Goal: Download file/media

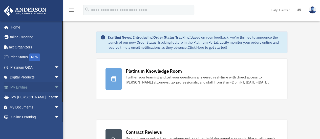
scroll to position [21, 0]
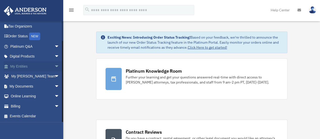
click at [54, 67] on span "arrow_drop_down" at bounding box center [59, 66] width 10 height 10
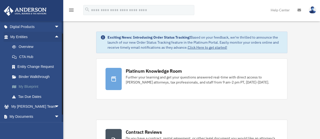
scroll to position [48, 0]
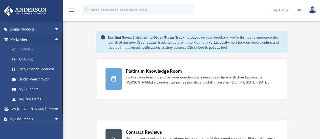
click at [26, 49] on link "Overview" at bounding box center [37, 50] width 60 height 10
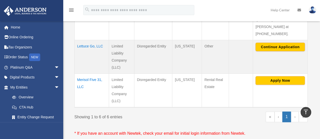
scroll to position [267, 0]
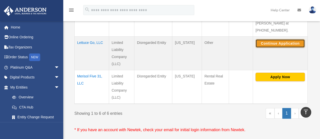
click at [284, 39] on button "Continue Application" at bounding box center [279, 43] width 49 height 9
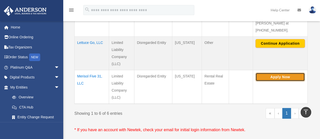
click at [290, 73] on button "Apply Now" at bounding box center [279, 77] width 49 height 9
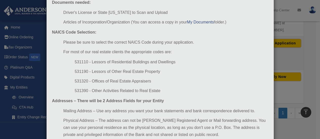
scroll to position [92, 0]
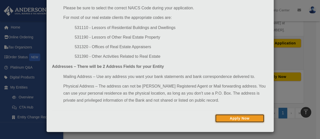
click at [226, 119] on button "Apply Now" at bounding box center [239, 118] width 49 height 9
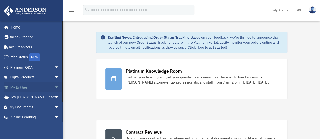
drag, startPoint x: 0, startPoint y: 0, endPoint x: 51, endPoint y: 87, distance: 100.7
click at [54, 87] on span "arrow_drop_down" at bounding box center [59, 87] width 10 height 10
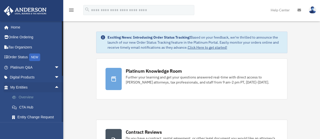
click at [29, 97] on link "Overview" at bounding box center [37, 98] width 60 height 10
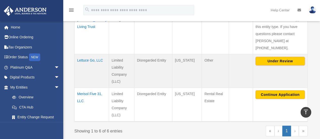
scroll to position [249, 0]
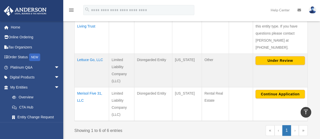
click at [93, 87] on td "Merisol Five 31, LLC" at bounding box center [92, 104] width 34 height 34
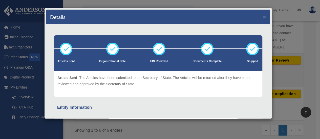
scroll to position [170, 0]
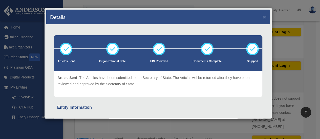
click at [34, 90] on div "Details × Articles Sent Organizational Date" at bounding box center [160, 69] width 320 height 139
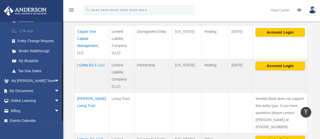
scroll to position [77, 0]
click at [54, 91] on span "arrow_drop_down" at bounding box center [59, 91] width 10 height 10
click at [20, 101] on link "Box" at bounding box center [37, 101] width 60 height 10
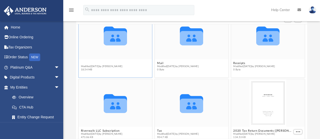
scroll to position [68, 0]
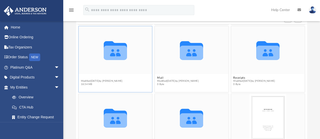
click at [83, 62] on figure "Collaborated Folder Law Modified Fri Aug 15 2025 by Michelle Frank 18.54 MB" at bounding box center [116, 57] width 74 height 62
click at [83, 62] on div "Collaborated Folder" at bounding box center [116, 50] width 74 height 48
click at [83, 77] on button "Law" at bounding box center [102, 77] width 42 height 3
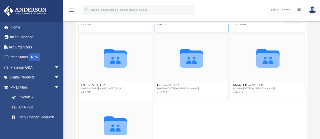
scroll to position [61, 0]
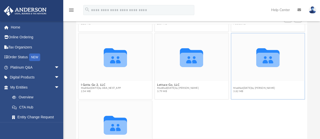
click at [244, 84] on button "Merisol Five 31, LLC" at bounding box center [254, 84] width 42 height 3
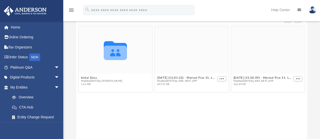
scroll to position [0, 0]
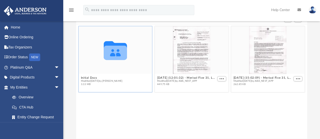
click at [115, 55] on icon "grid" at bounding box center [115, 50] width 23 height 19
click at [86, 78] on button "Initial Docs" at bounding box center [102, 77] width 42 height 3
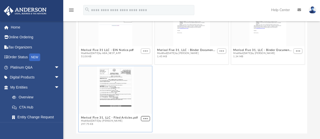
scroll to position [20, 0]
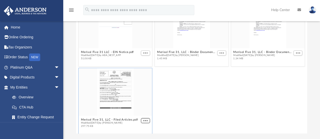
click at [142, 120] on button "More options" at bounding box center [145, 120] width 9 height 5
click at [133, 113] on li "Download" at bounding box center [138, 110] width 15 height 5
click at [133, 113] on div "grid" at bounding box center [116, 92] width 74 height 48
click at [116, 118] on button "Merisol Five 31, LLC - Filed Articles.pdf" at bounding box center [109, 119] width 57 height 3
type input "*"
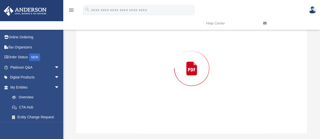
scroll to position [51, 0]
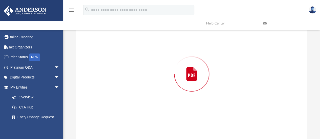
click at [116, 118] on div "Preview" at bounding box center [191, 74] width 231 height 131
